Goal: Task Accomplishment & Management: Manage account settings

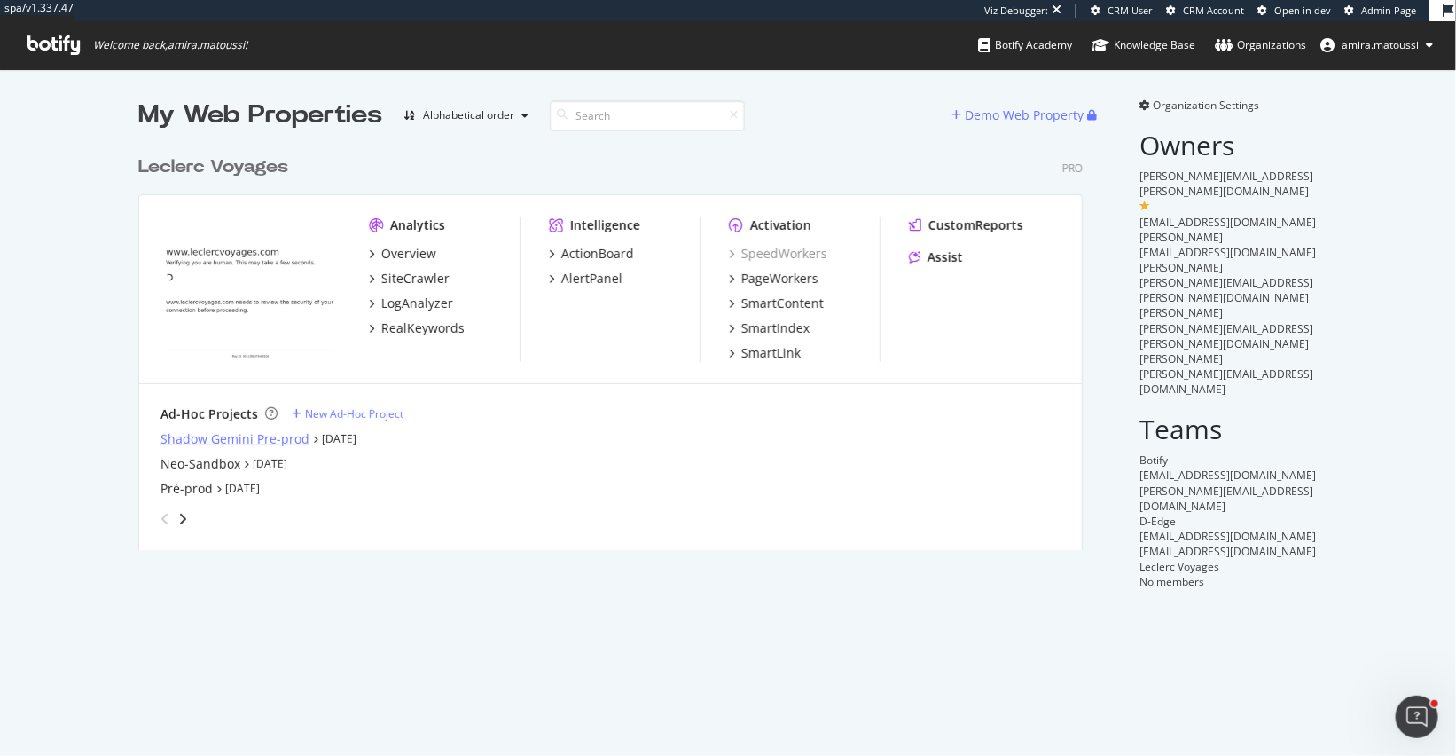
click at [222, 441] on div "Shadow Gemini Pre-prod" at bounding box center [235, 439] width 149 height 18
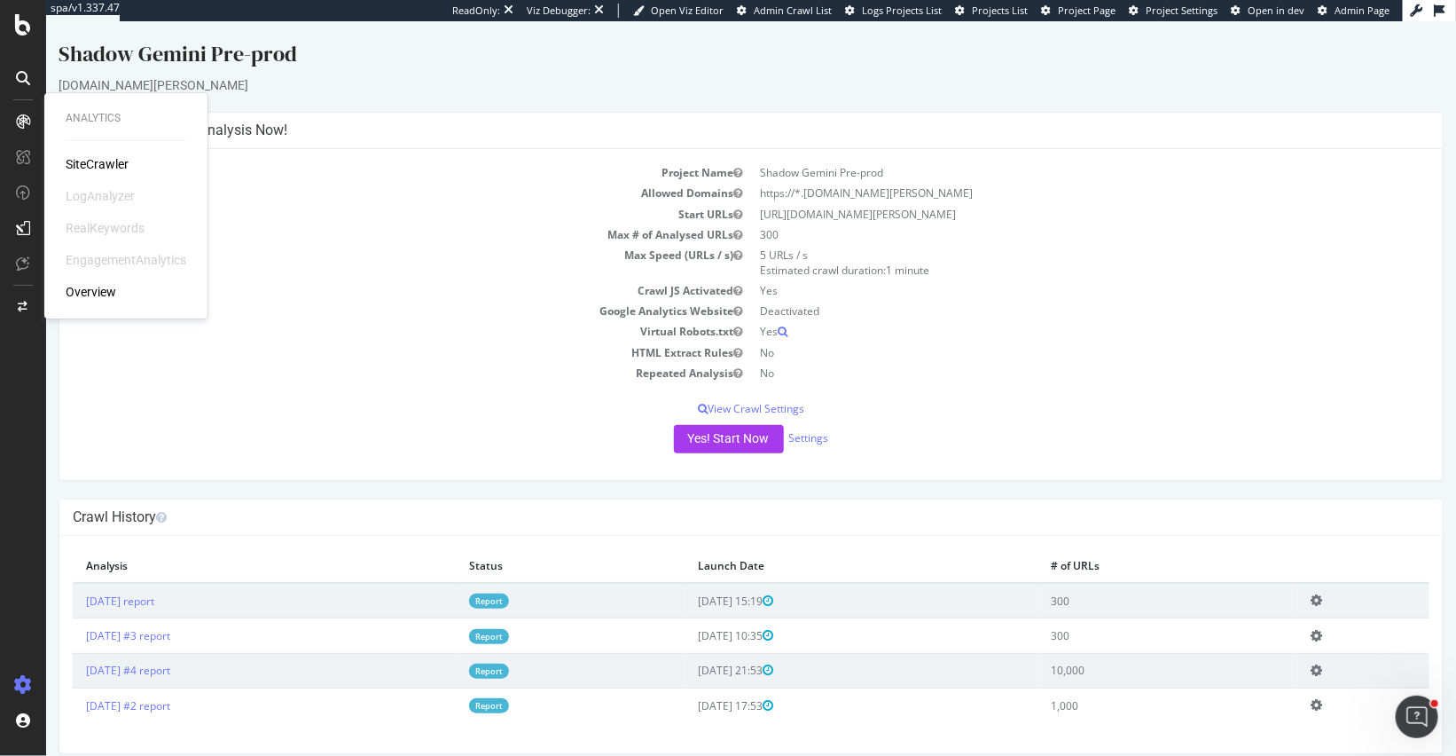
click at [84, 162] on div "SiteCrawler" at bounding box center [97, 164] width 63 height 18
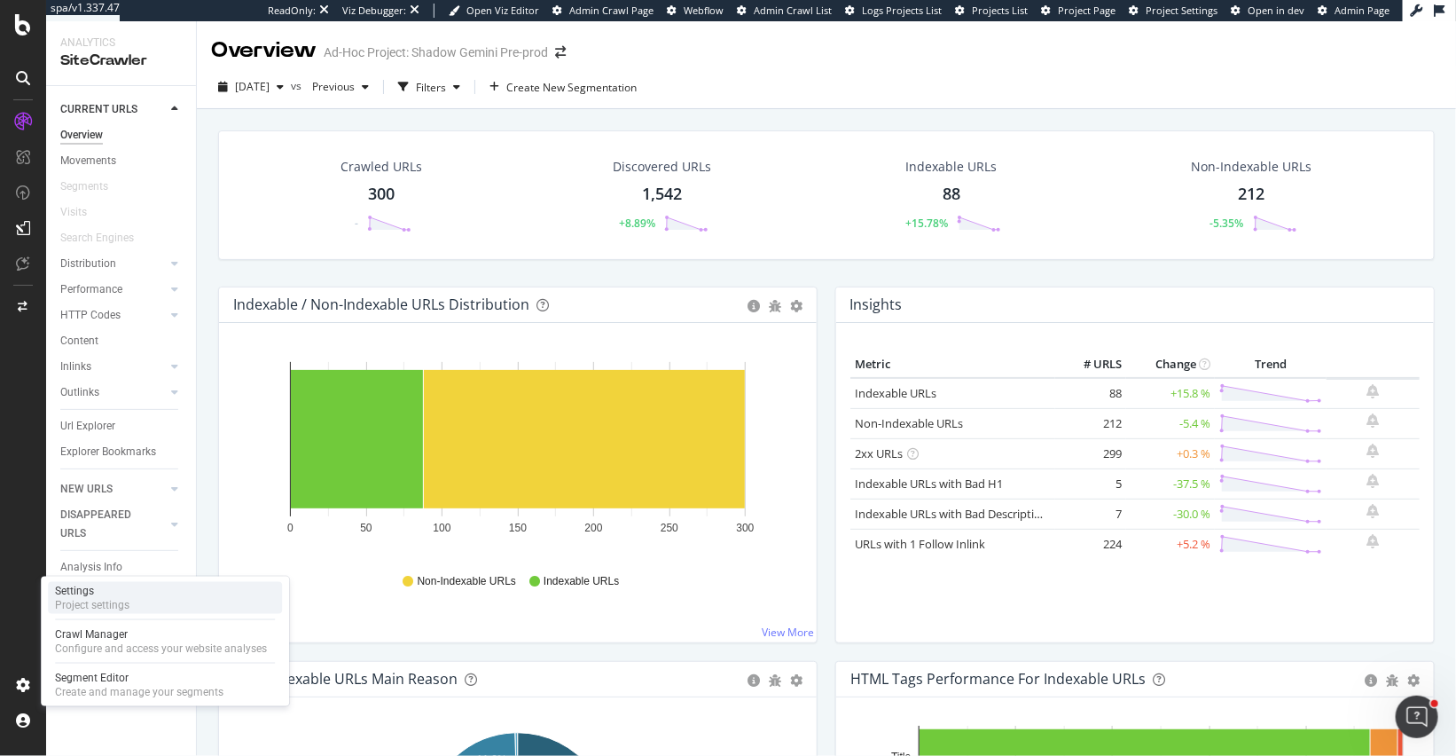
click at [67, 600] on div "Project settings" at bounding box center [92, 605] width 74 height 14
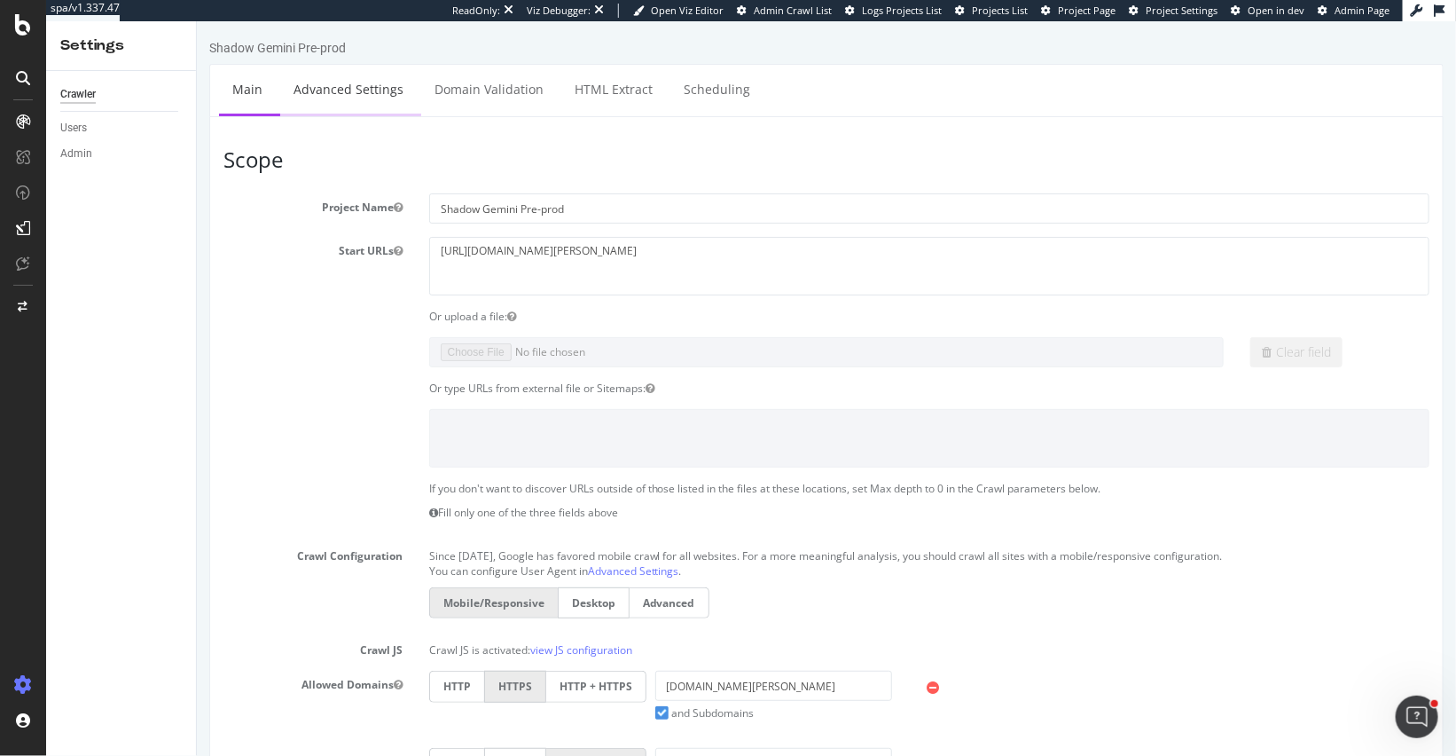
click at [318, 103] on link "Advanced Settings" at bounding box center [347, 89] width 137 height 49
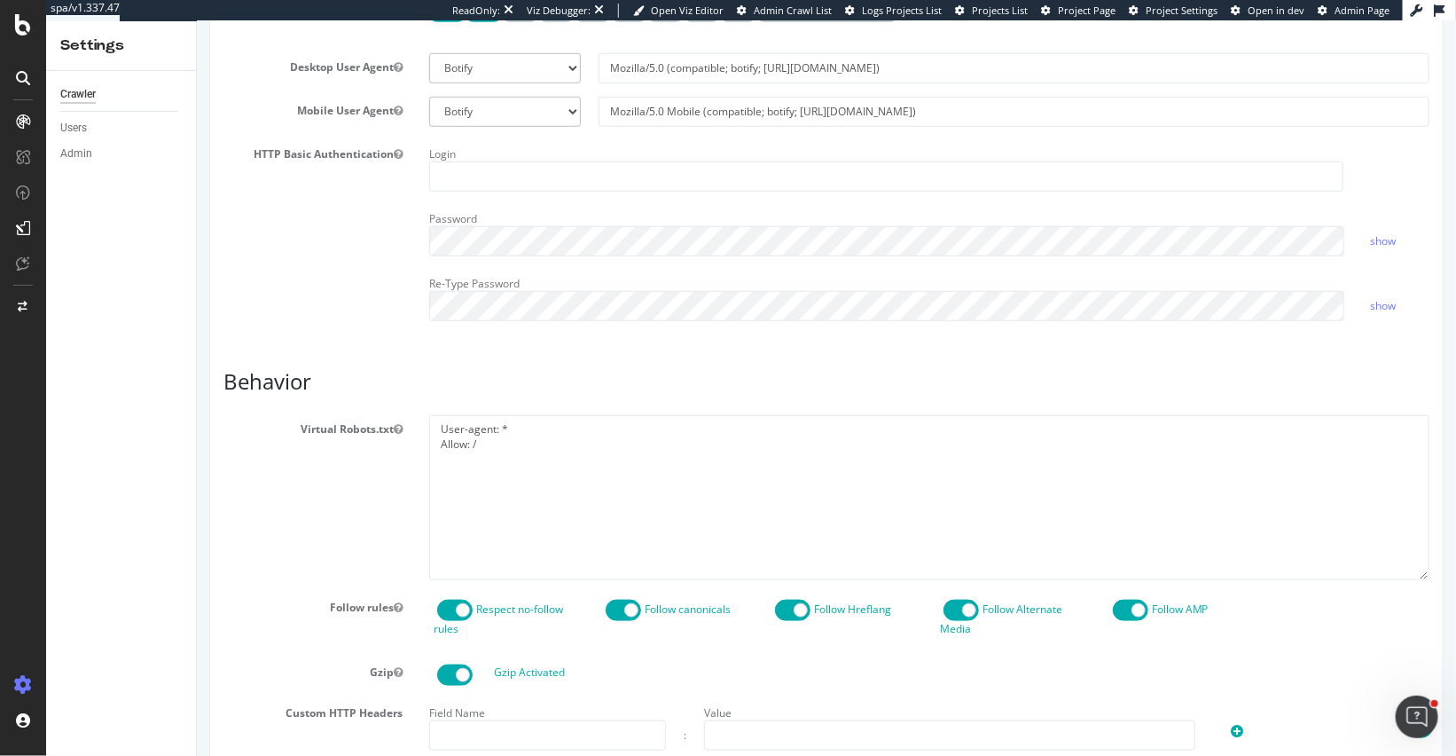
scroll to position [566, 0]
drag, startPoint x: 493, startPoint y: 437, endPoint x: 400, endPoint y: 405, distance: 98.4
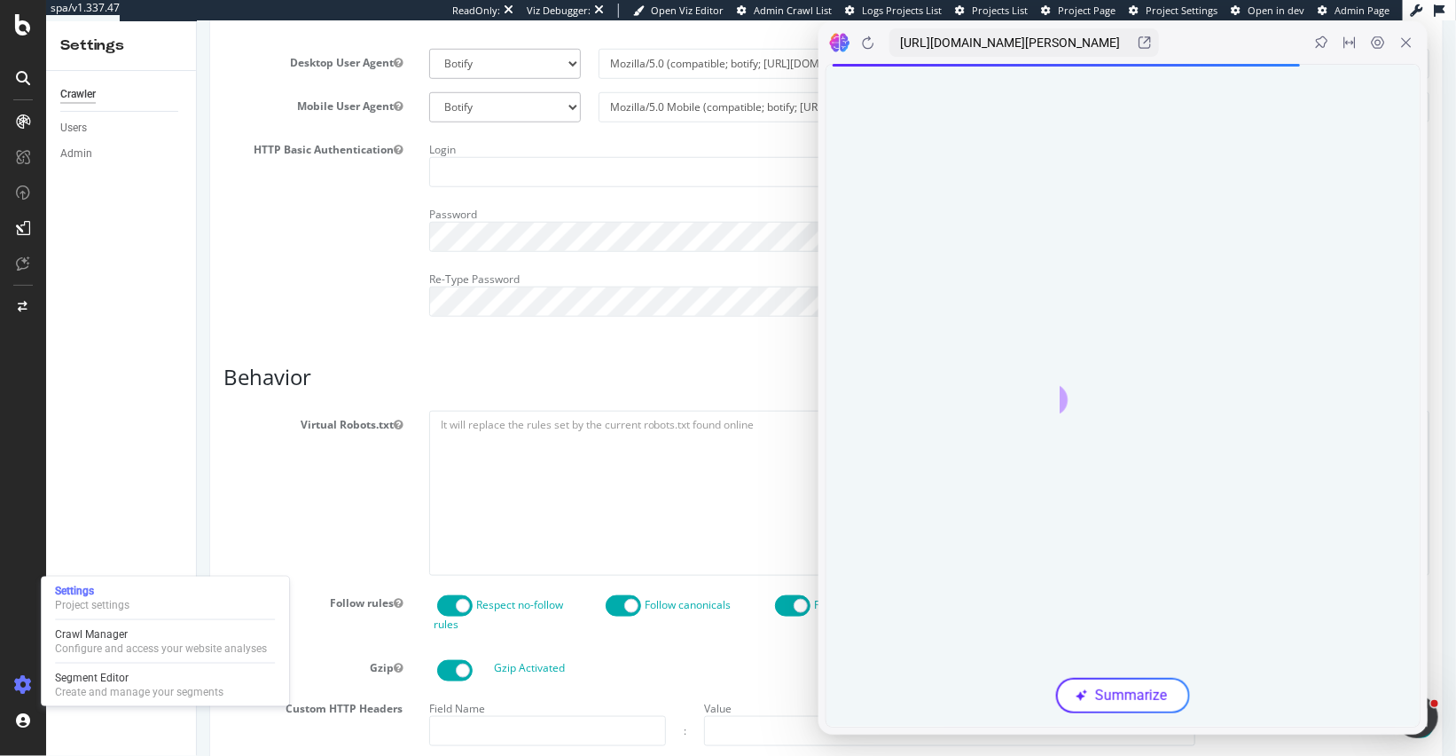
drag, startPoint x: 293, startPoint y: 649, endPoint x: 199, endPoint y: 98, distance: 559.6
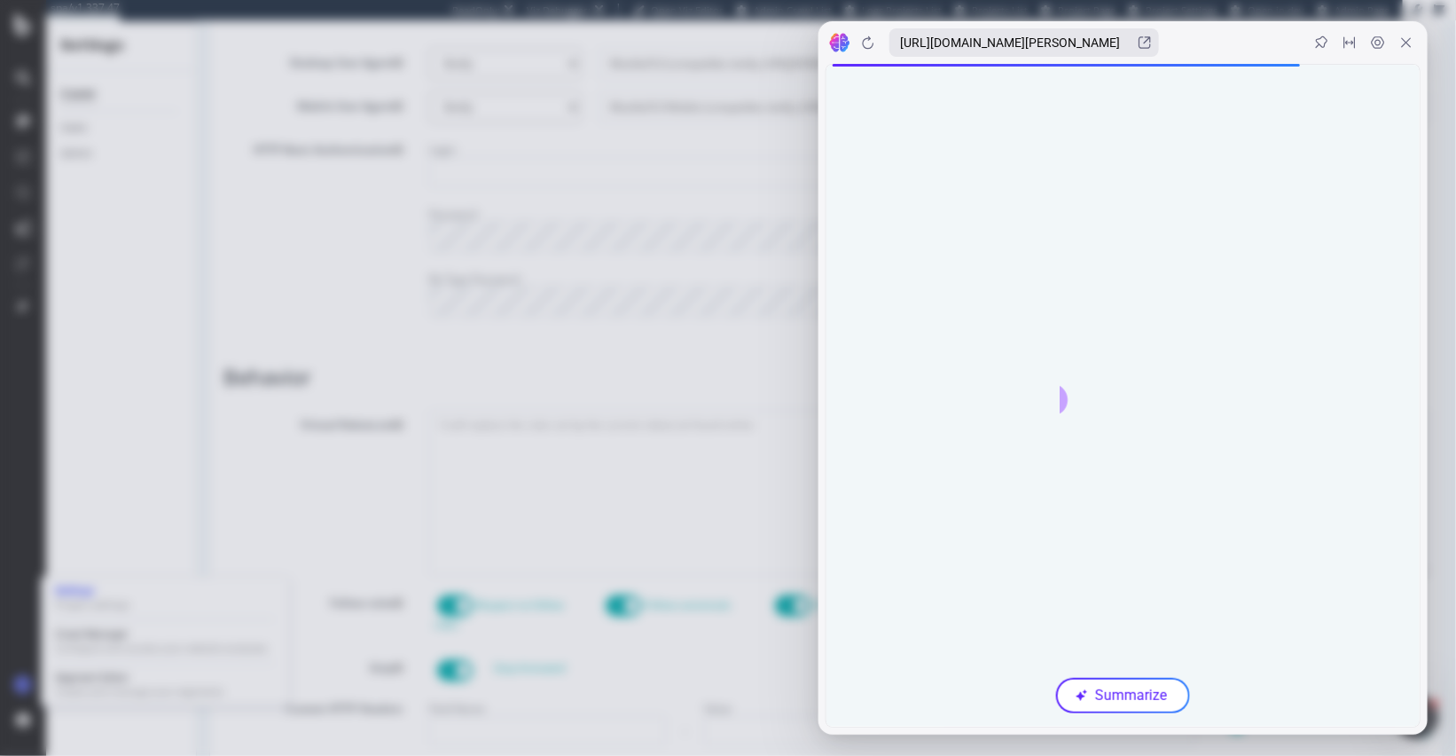
scroll to position [0, 0]
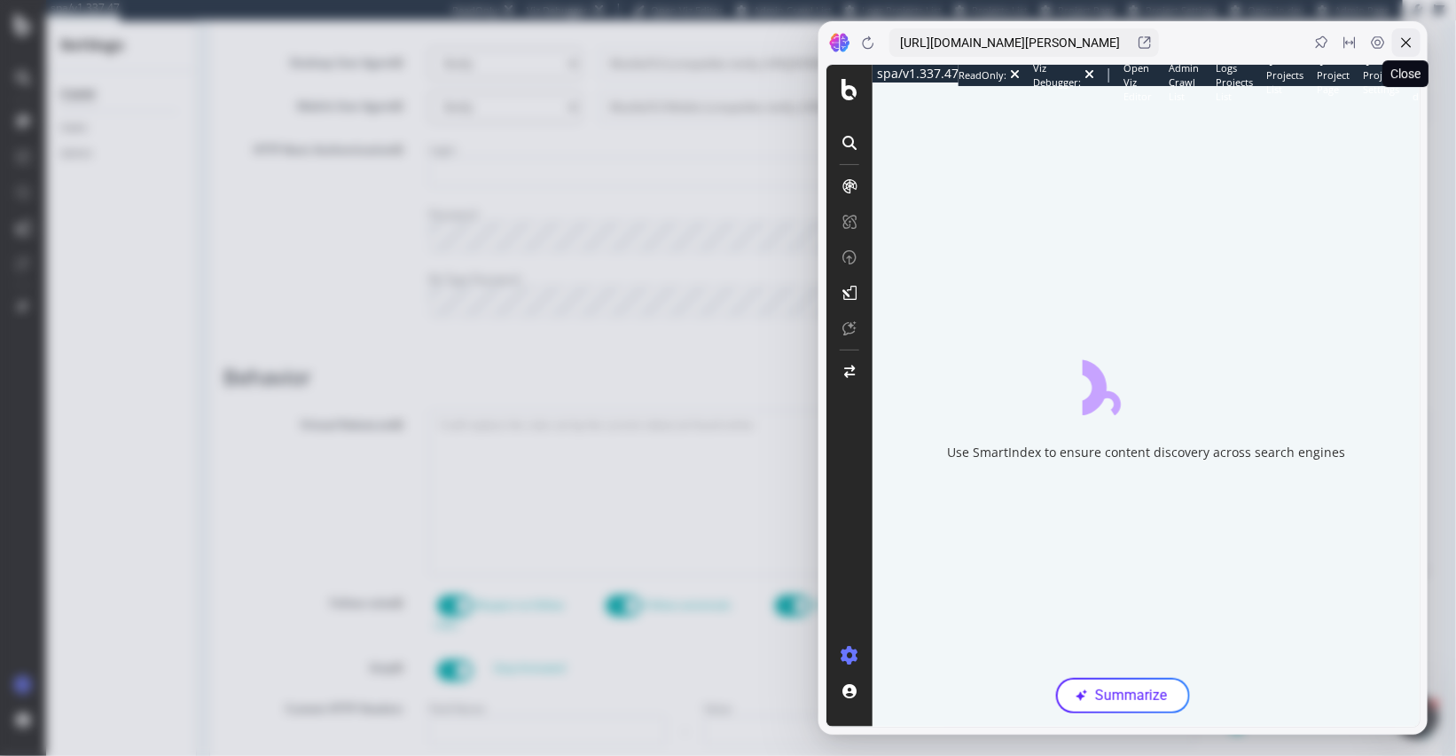
click at [1409, 38] on icon at bounding box center [1407, 42] width 14 height 14
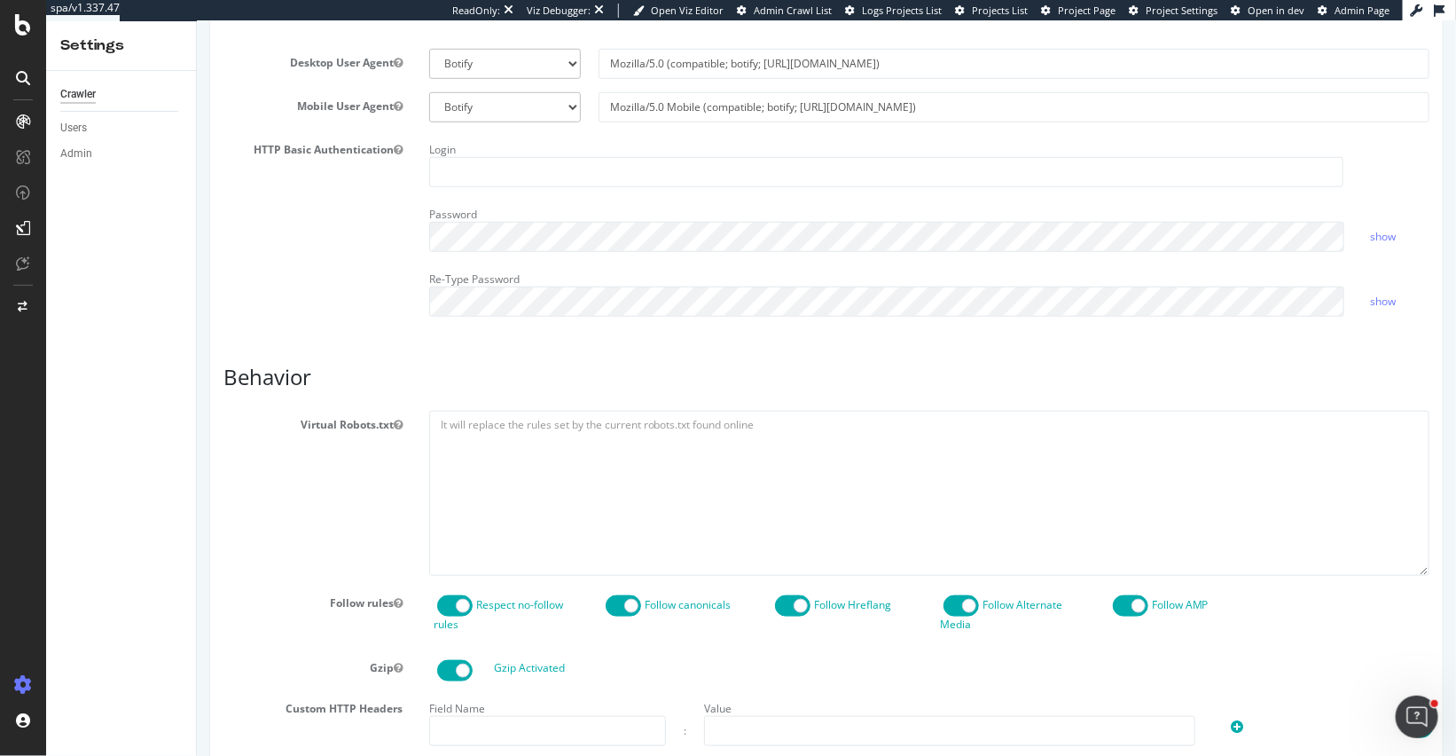
scroll to position [1410, 0]
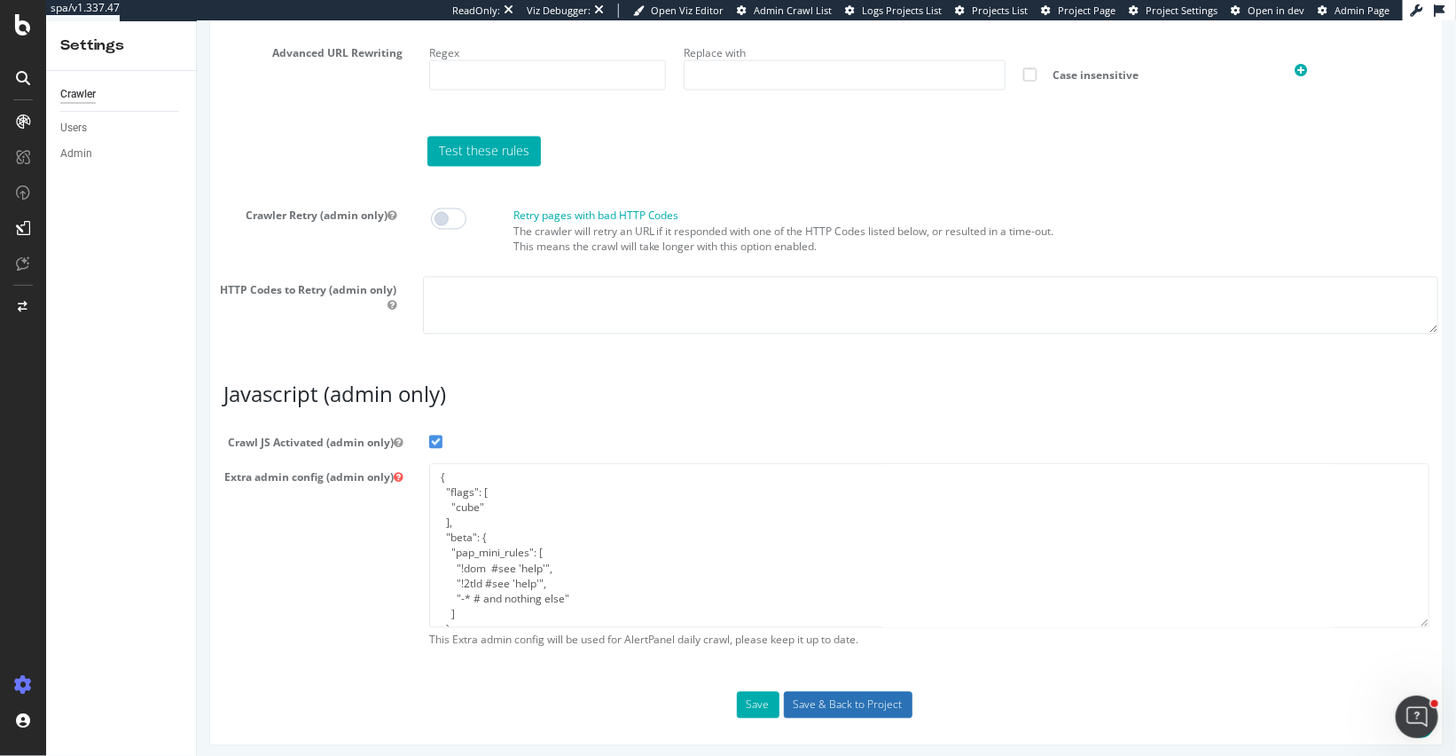
click at [854, 700] on input "Save & Back to Project" at bounding box center [847, 705] width 129 height 27
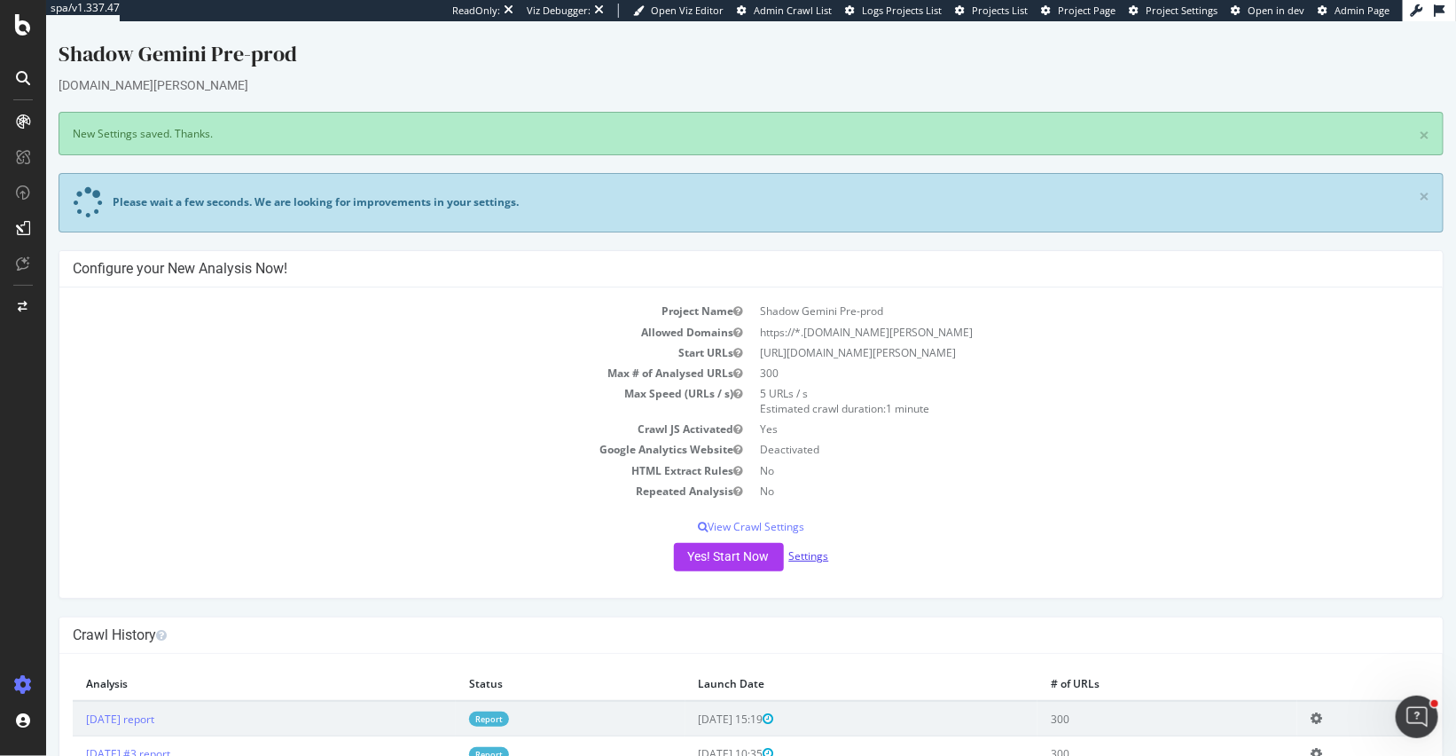
click at [810, 551] on link "Settings" at bounding box center [808, 555] width 40 height 15
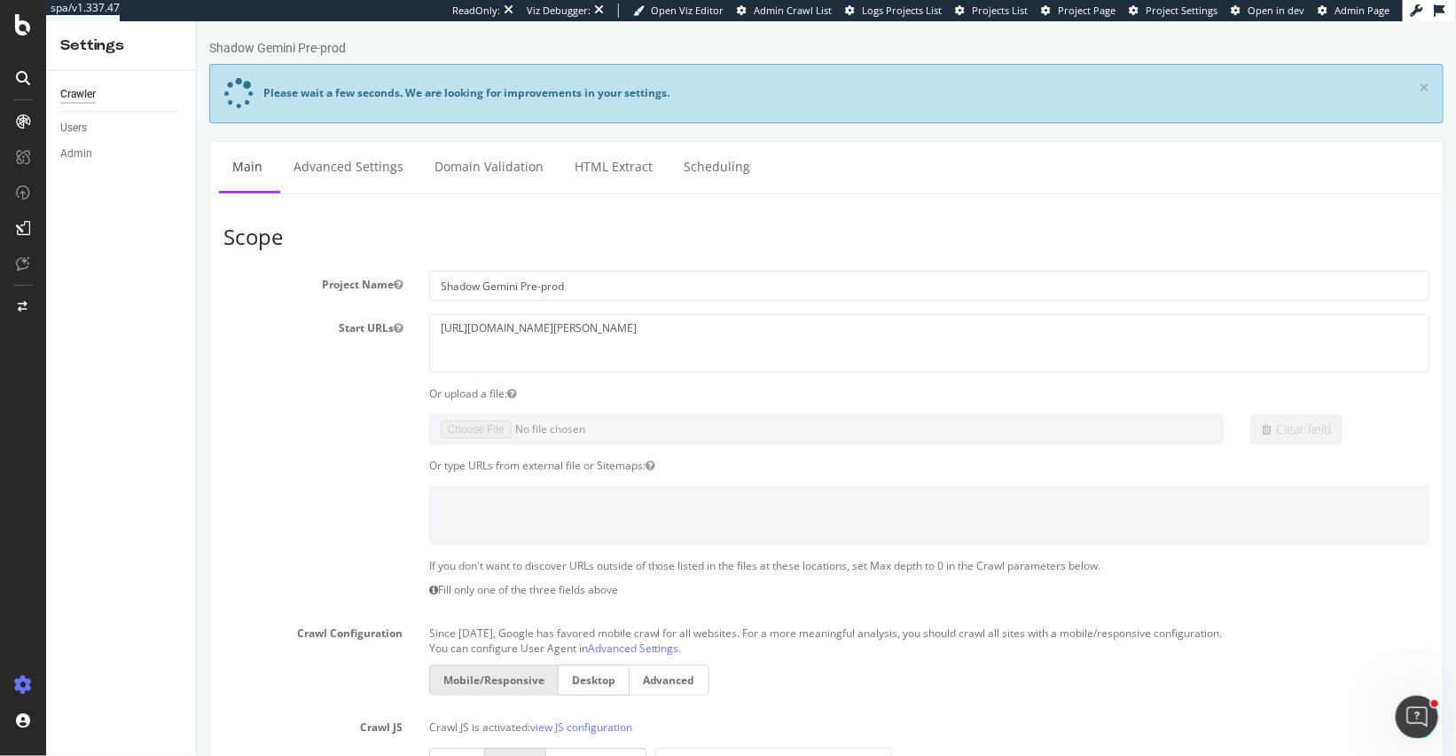
scroll to position [786, 0]
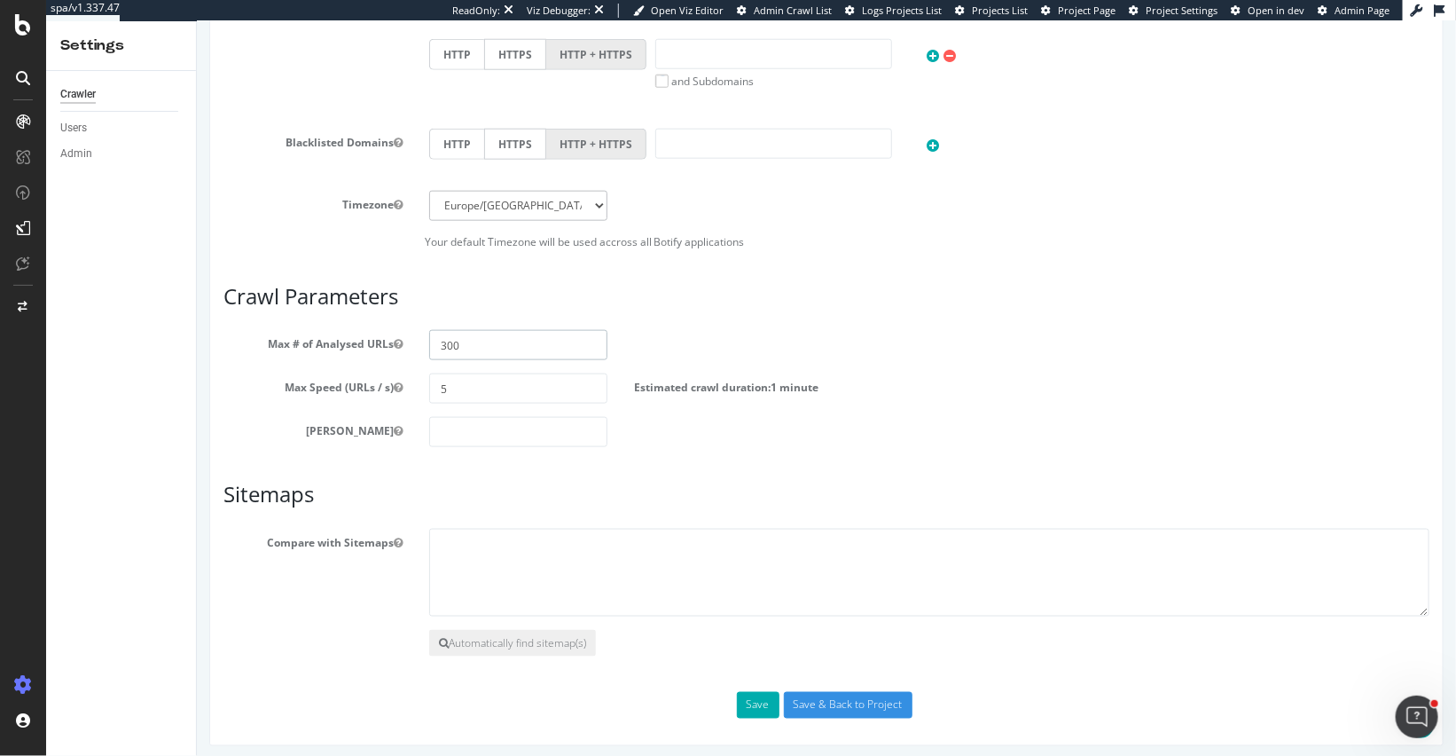
click at [475, 334] on input "300" at bounding box center [517, 345] width 179 height 30
click at [443, 337] on input "30000" at bounding box center [517, 345] width 179 height 30
click at [498, 340] on input "10000" at bounding box center [517, 345] width 179 height 30
type input "100000"
drag, startPoint x: 451, startPoint y: 386, endPoint x: 435, endPoint y: 386, distance: 16.0
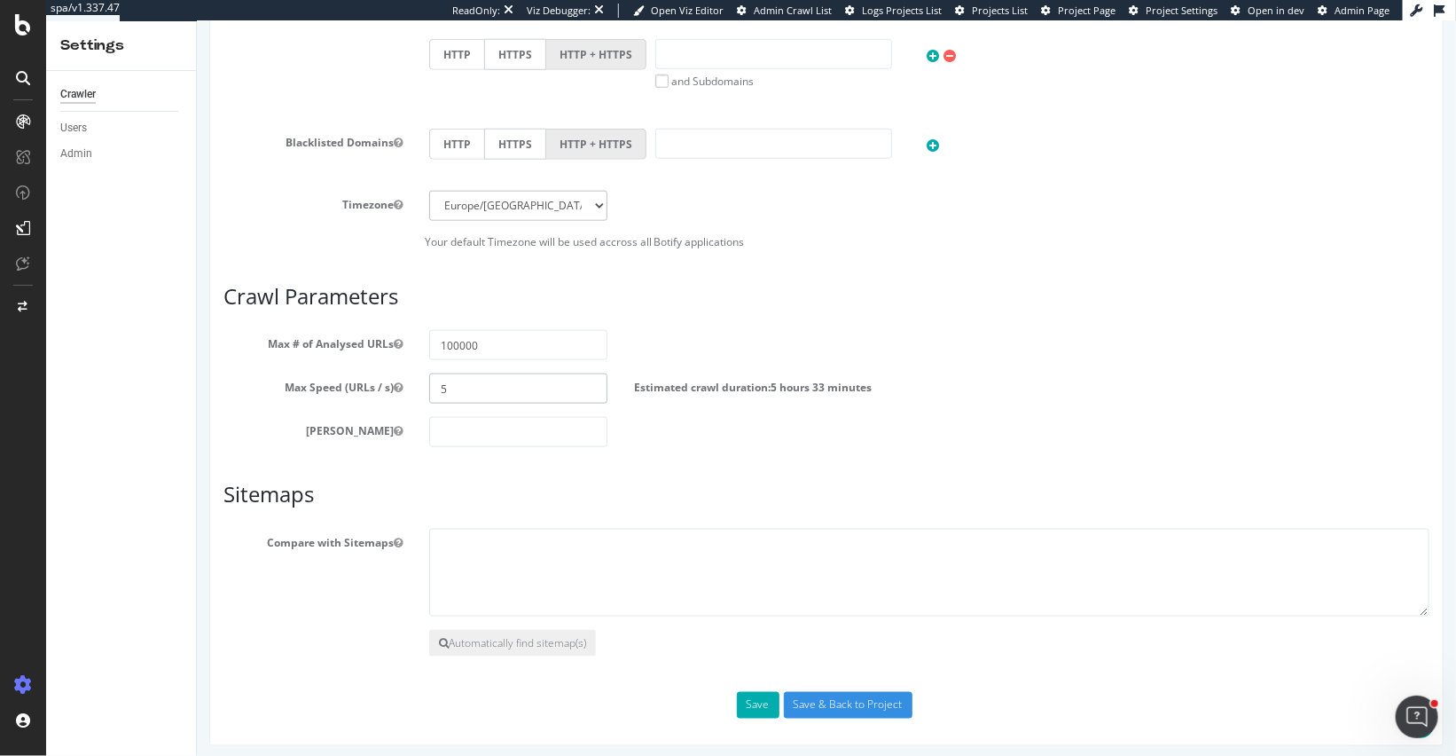
click at [435, 386] on input "5" at bounding box center [517, 388] width 179 height 30
type input "10"
click at [832, 702] on input "Save & Back to Project" at bounding box center [847, 705] width 129 height 27
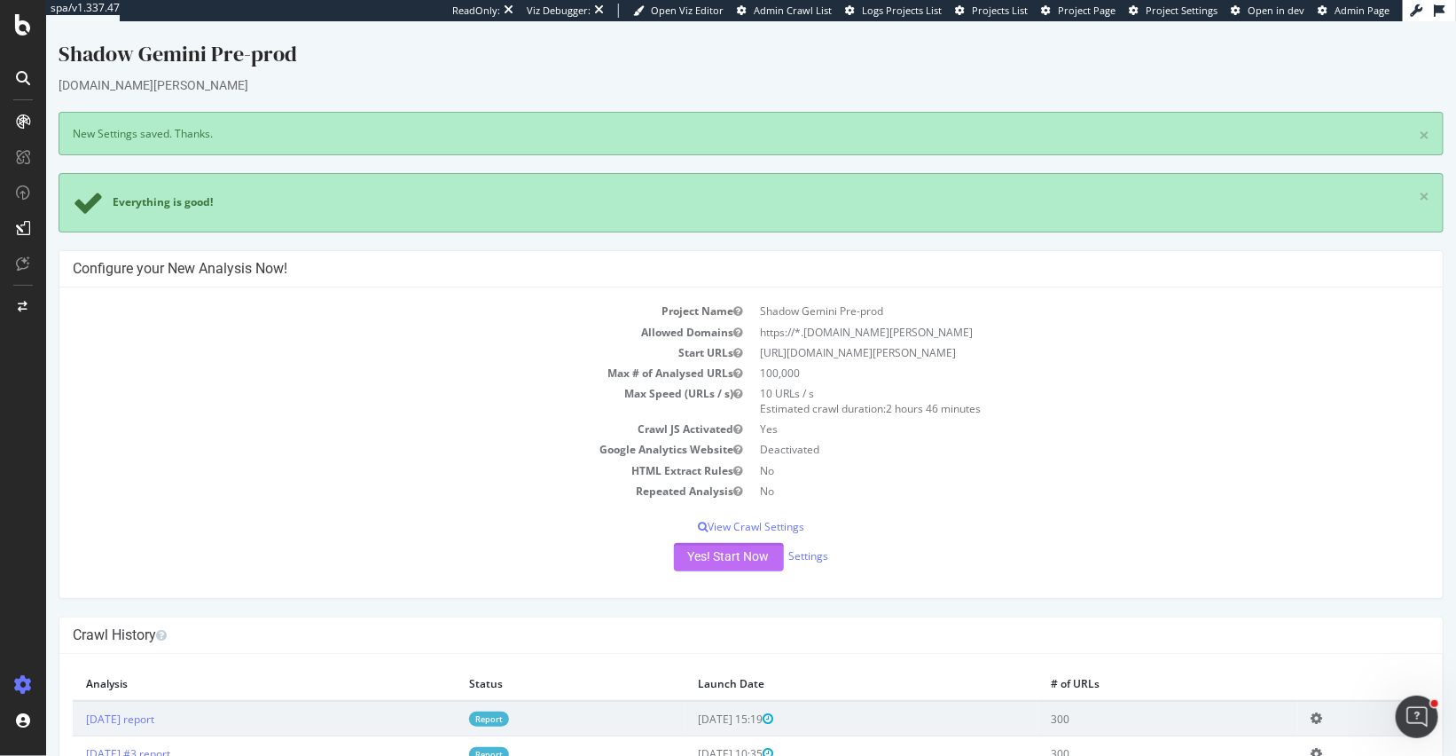
click at [707, 547] on button "Yes! Start Now" at bounding box center [728, 557] width 110 height 28
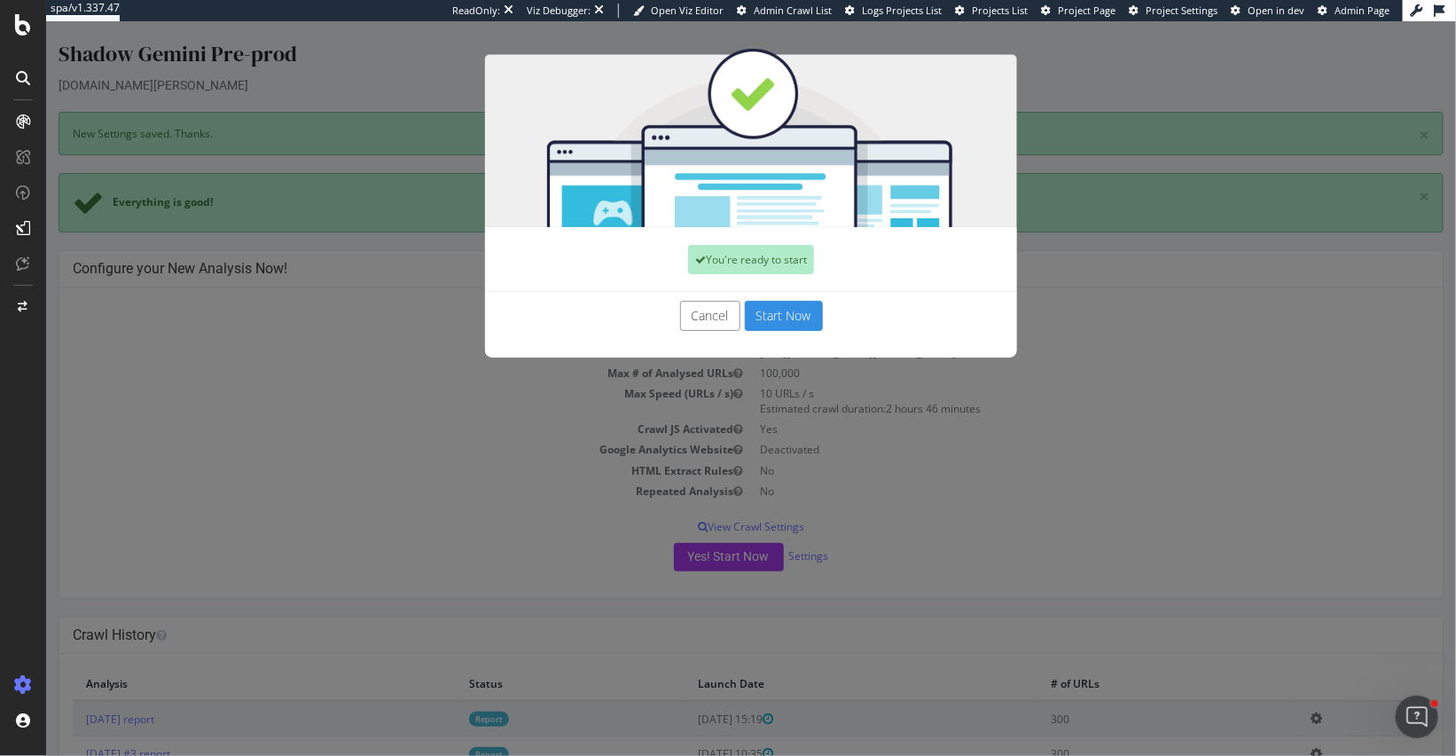
click at [759, 313] on button "Start Now" at bounding box center [783, 316] width 78 height 30
